Goal: Check status: Check status

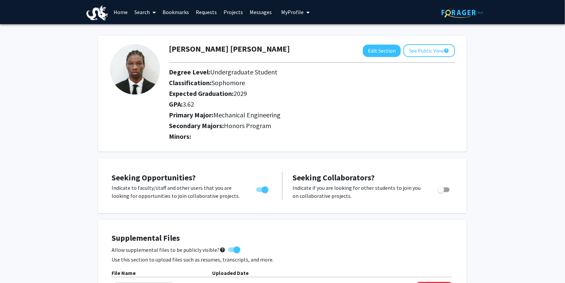
click at [198, 10] on link "Requests" at bounding box center [206, 11] width 28 height 23
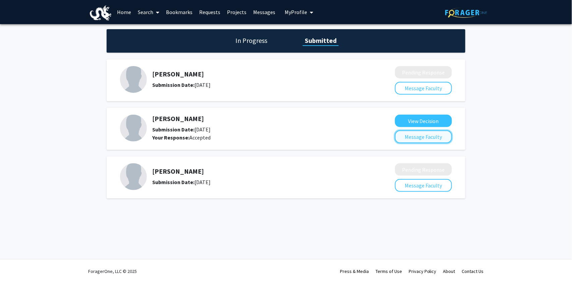
click at [404, 133] on button "Message Faculty" at bounding box center [423, 136] width 57 height 13
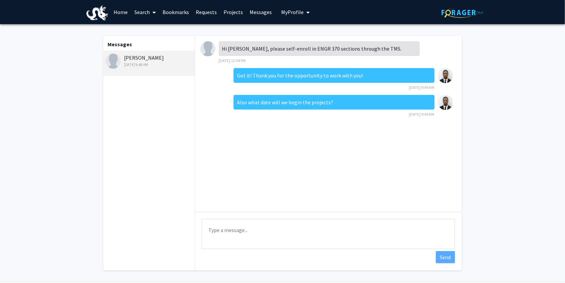
click at [201, 10] on link "Requests" at bounding box center [206, 11] width 28 height 23
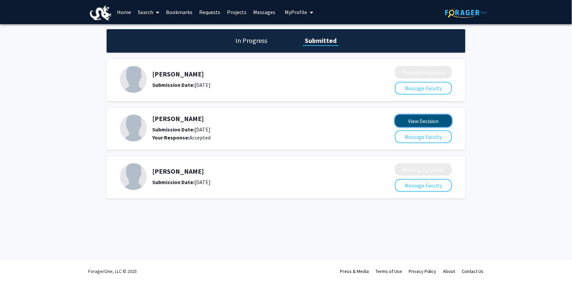
click at [422, 121] on button "View Decision" at bounding box center [423, 121] width 57 height 12
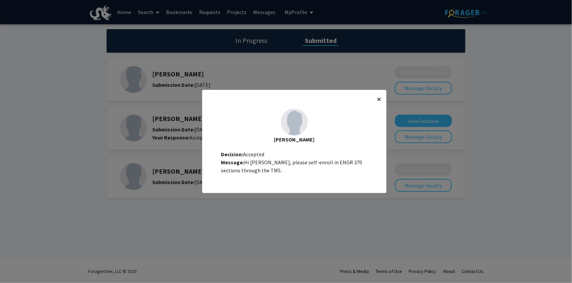
click at [377, 99] on span "×" at bounding box center [379, 99] width 4 height 10
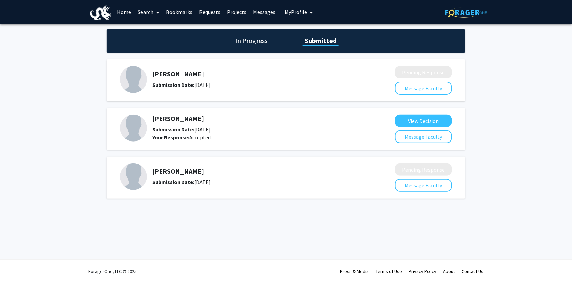
click at [253, 38] on h1 "In Progress" at bounding box center [251, 40] width 36 height 9
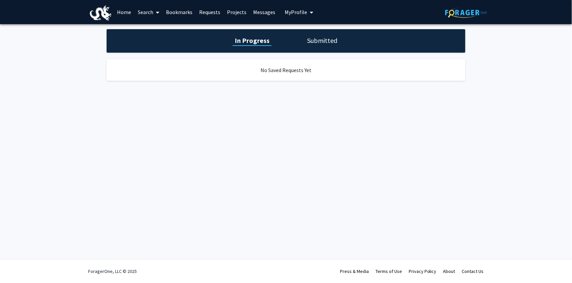
click at [307, 36] on h1 "Submitted" at bounding box center [322, 40] width 34 height 9
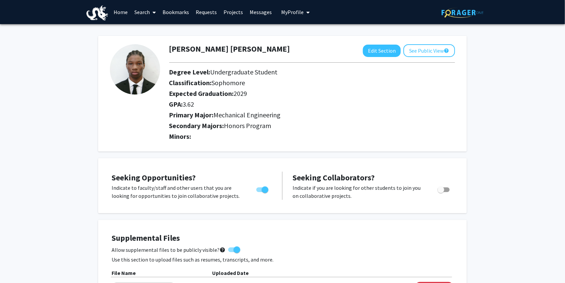
click at [176, 13] on link "Bookmarks" at bounding box center [175, 11] width 33 height 23
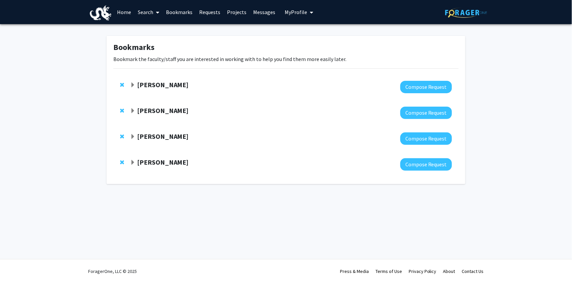
click at [132, 136] on span "Expand Zhiwei Chen Bookmark" at bounding box center [132, 136] width 5 height 5
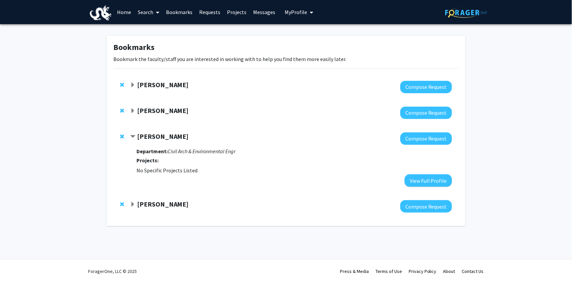
click at [136, 135] on div "[PERSON_NAME]" at bounding box center [202, 136] width 145 height 8
click at [133, 112] on span "Expand Lifeng Zhou Bookmark" at bounding box center [132, 110] width 5 height 5
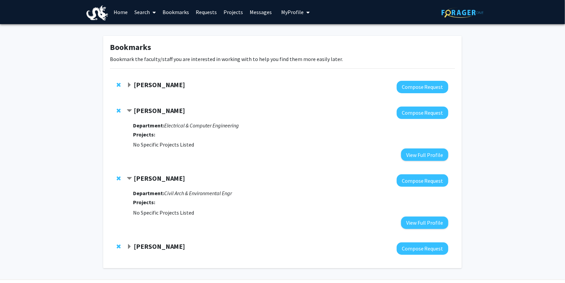
click at [130, 109] on span "Contract Lifeng Zhou Bookmark" at bounding box center [129, 110] width 5 height 5
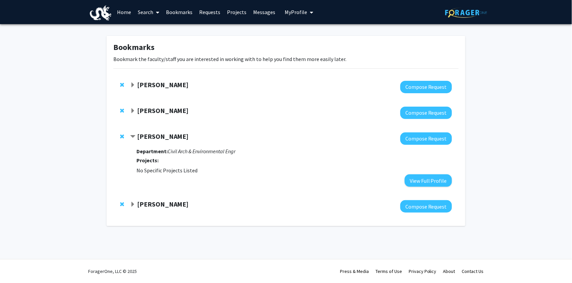
click at [133, 136] on span "Contract Zhiwei Chen Bookmark" at bounding box center [132, 136] width 5 height 5
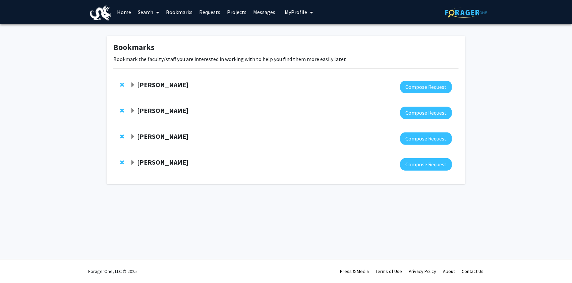
click at [213, 11] on link "Requests" at bounding box center [210, 11] width 28 height 23
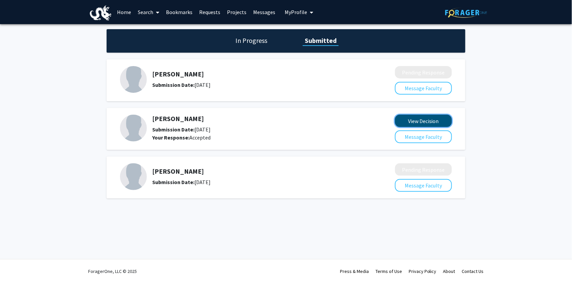
click at [418, 118] on button "View Decision" at bounding box center [423, 121] width 57 height 12
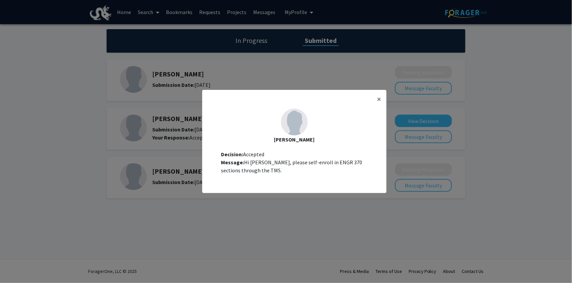
scroll to position [7, 0]
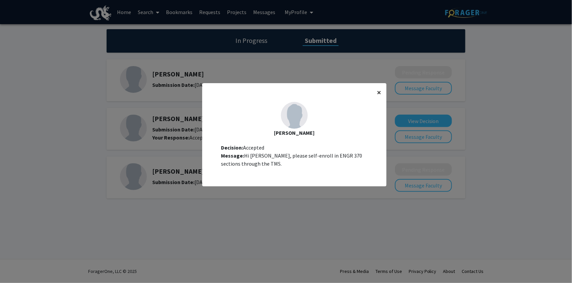
click at [377, 94] on span "×" at bounding box center [379, 92] width 4 height 10
